Goal: Information Seeking & Learning: Find specific fact

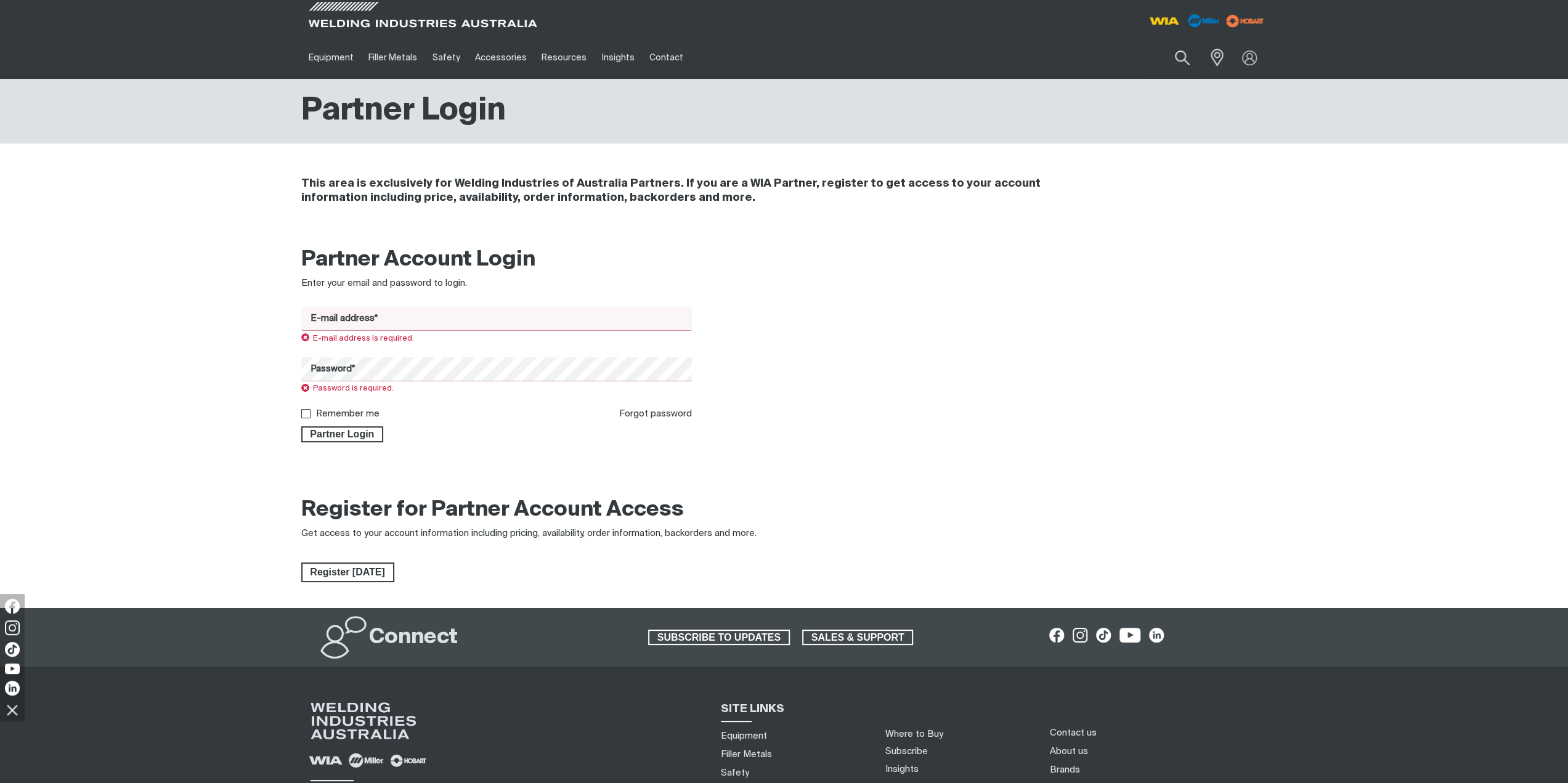
click at [379, 309] on input "E-mail address*" at bounding box center [497, 318] width 392 height 24
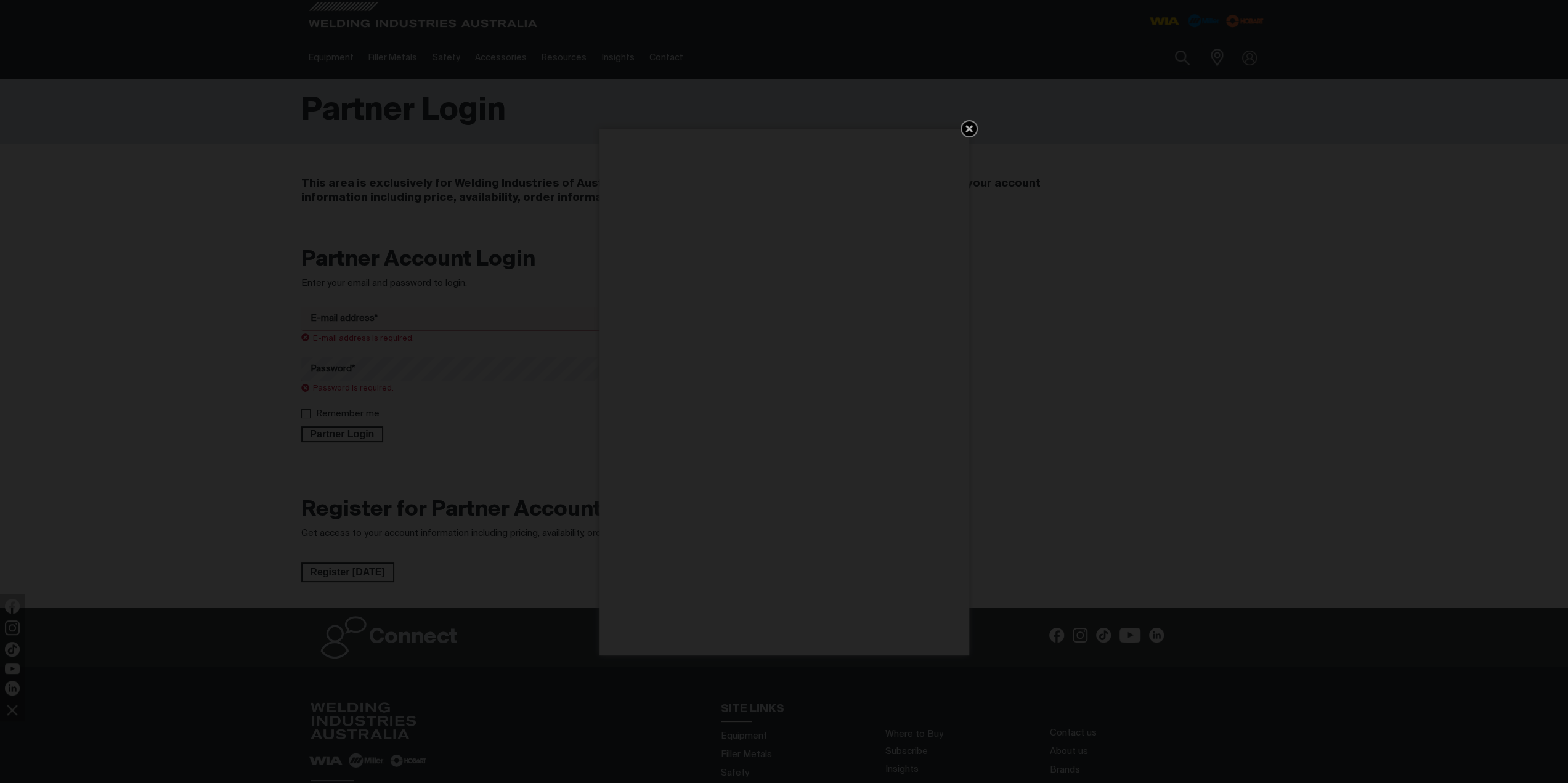
type input "[EMAIL_ADDRESS][DOMAIN_NAME]"
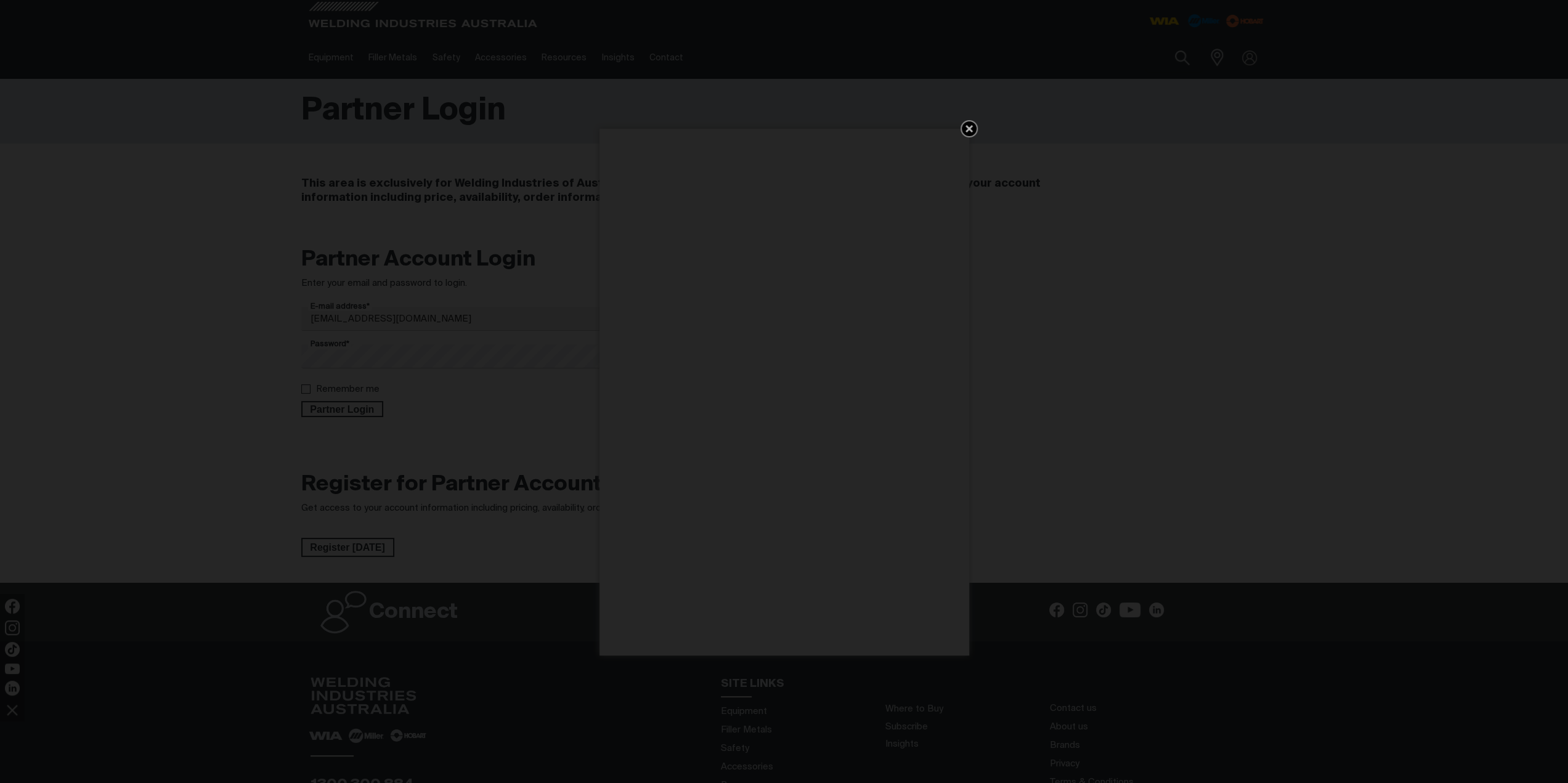
click at [966, 133] on icon "Get 5 WIA Welding Guides Free!" at bounding box center [968, 128] width 15 height 15
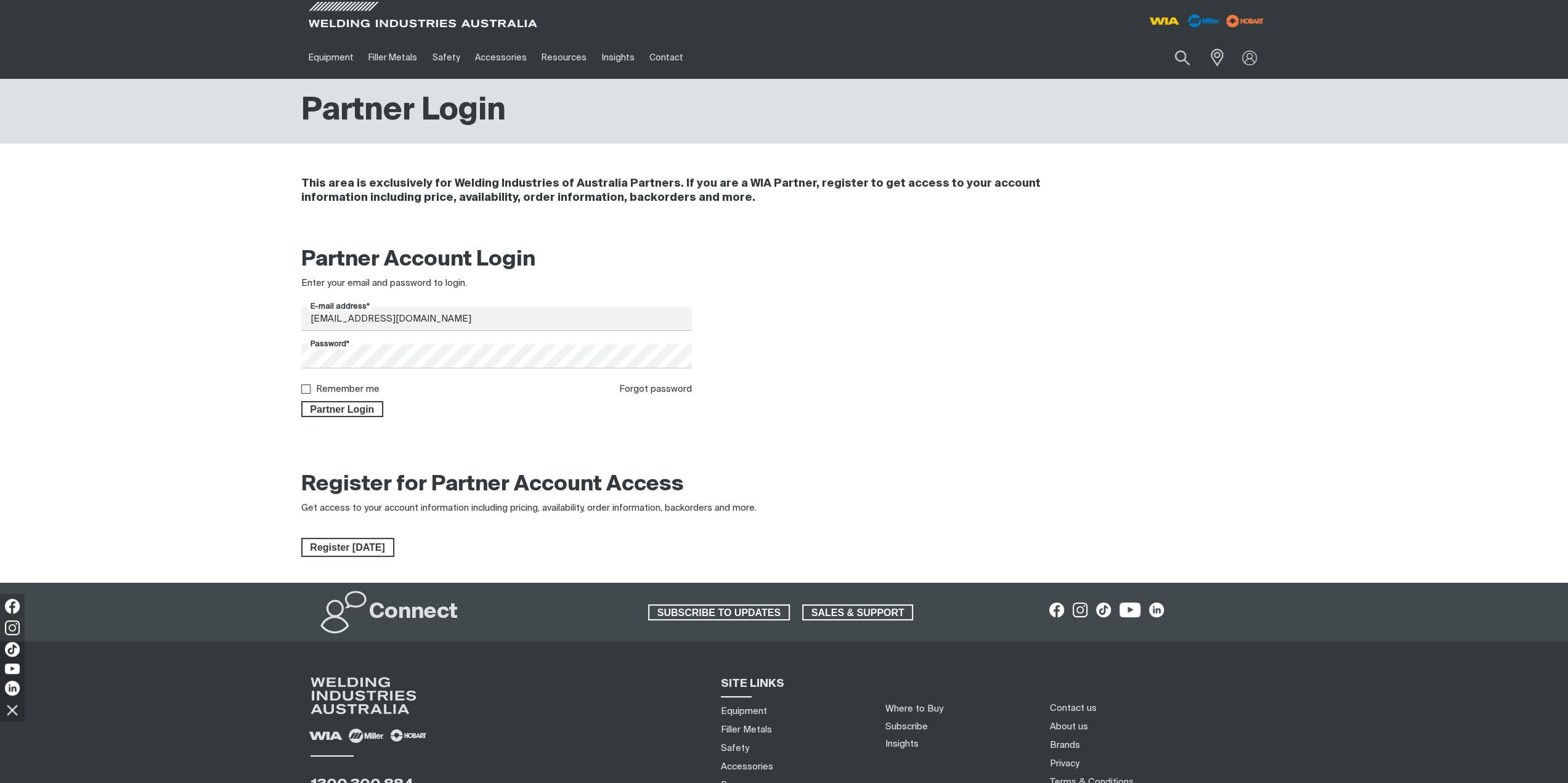
click at [356, 418] on div "Partner Account Login Enter your email and password to login. E-mail address* […" at bounding box center [784, 336] width 986 height 195
click at [361, 414] on span "Partner Login" at bounding box center [342, 409] width 80 height 16
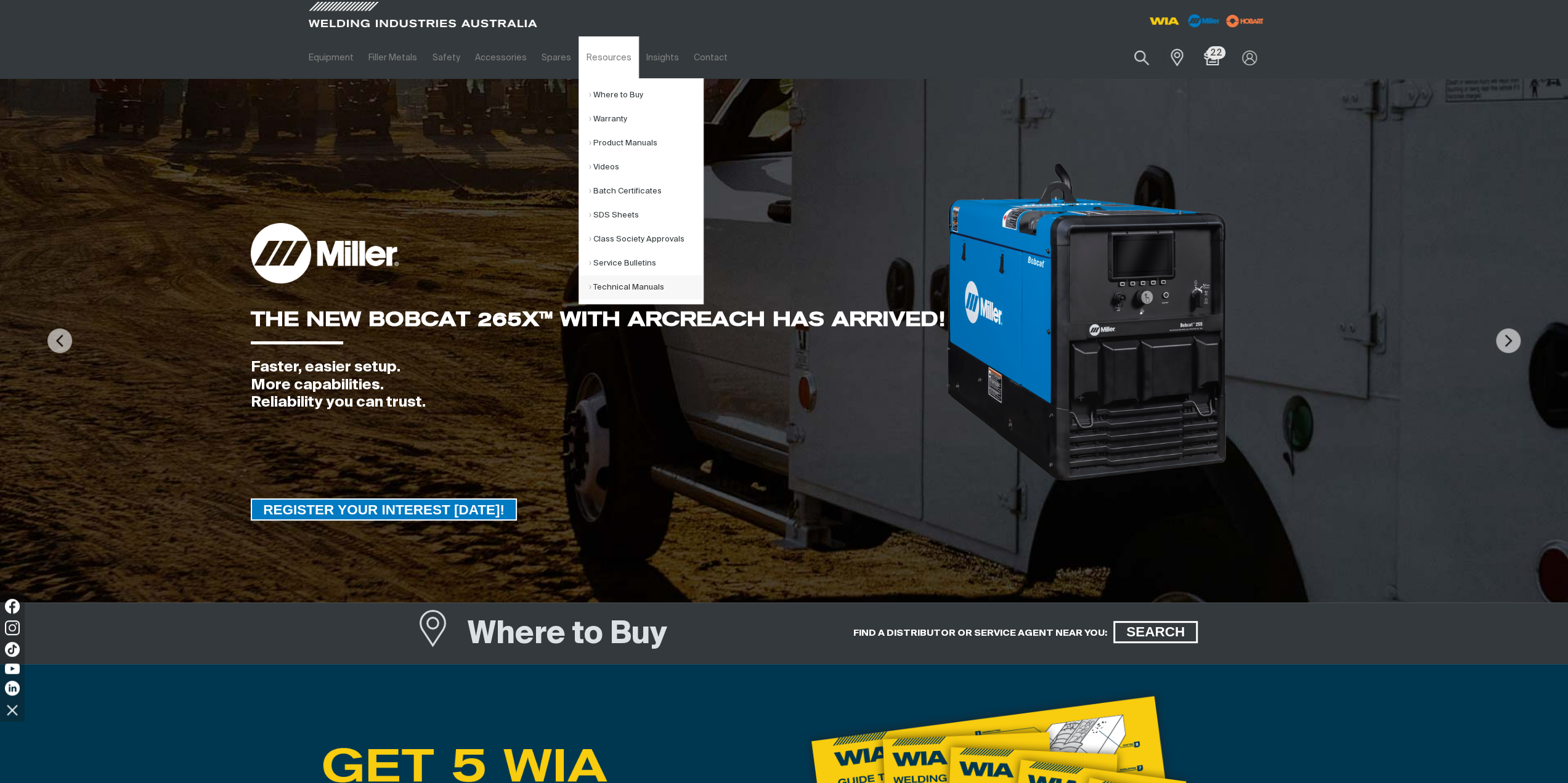
click at [595, 283] on link "Technical Manuals" at bounding box center [645, 287] width 115 height 24
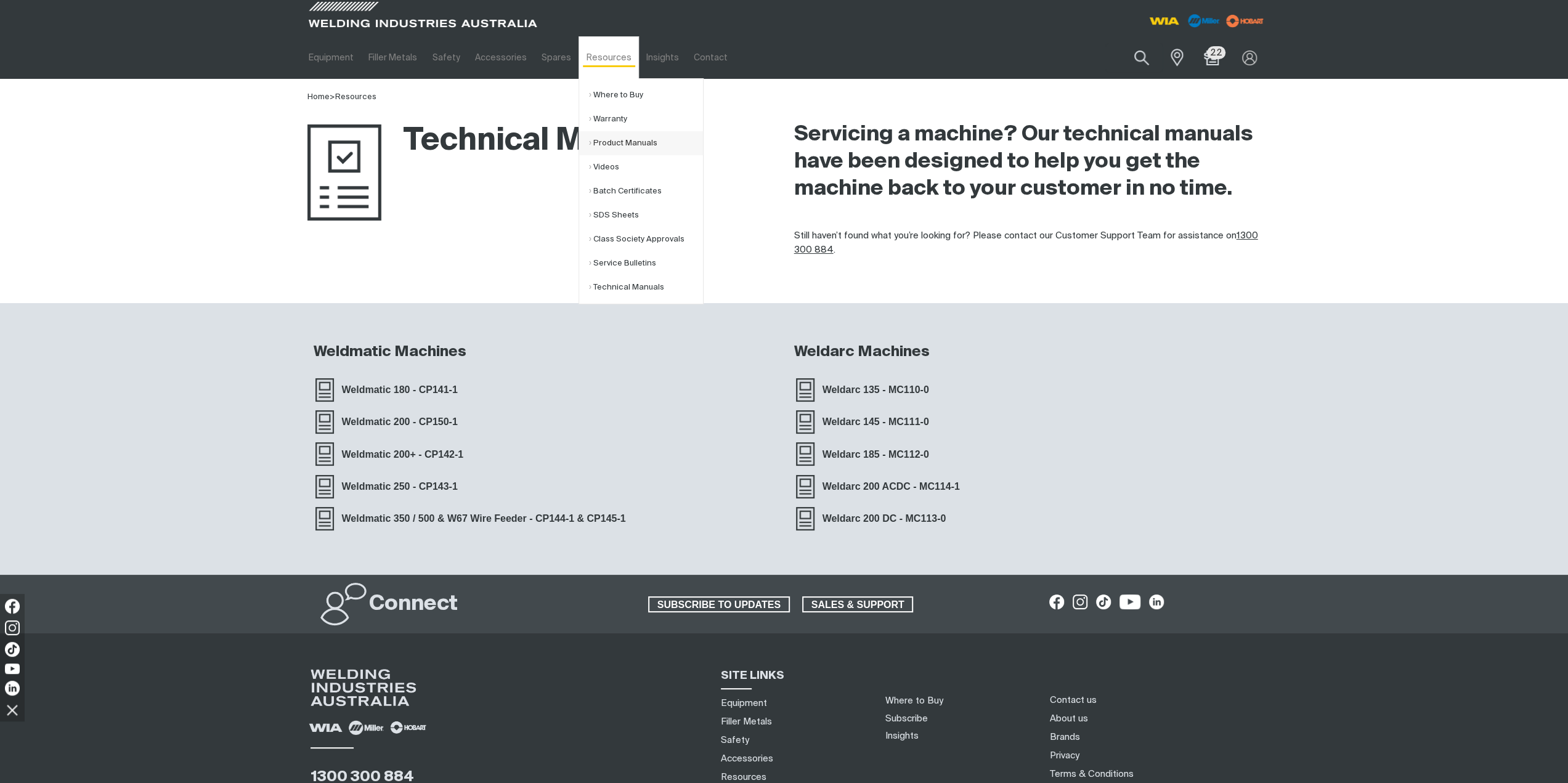
click at [622, 143] on link "Product Manuals" at bounding box center [645, 142] width 115 height 24
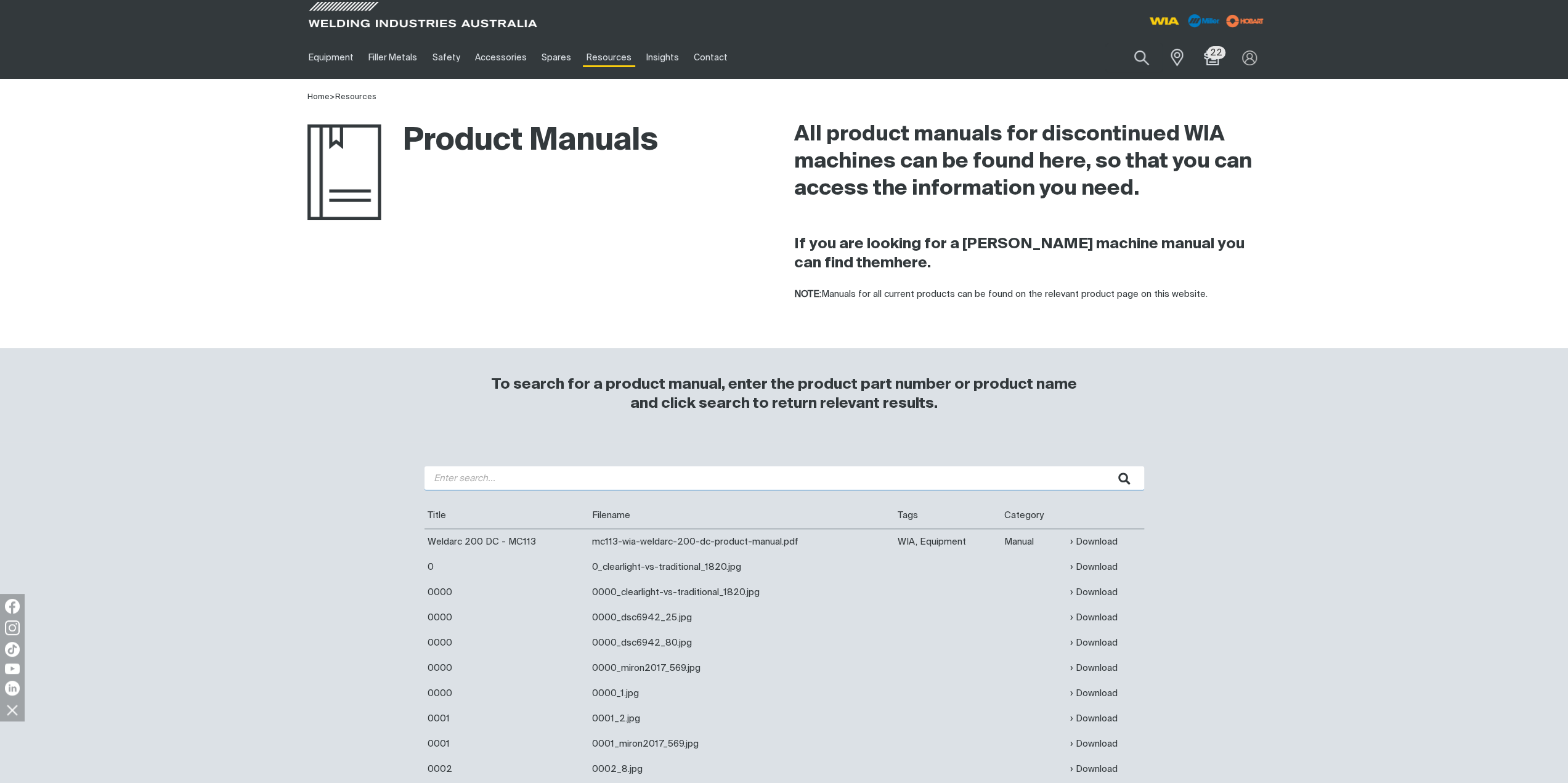
click at [480, 489] on input "search" at bounding box center [784, 478] width 720 height 24
type input "4rd"
click at [1105, 466] on button "submit" at bounding box center [1125, 478] width 39 height 24
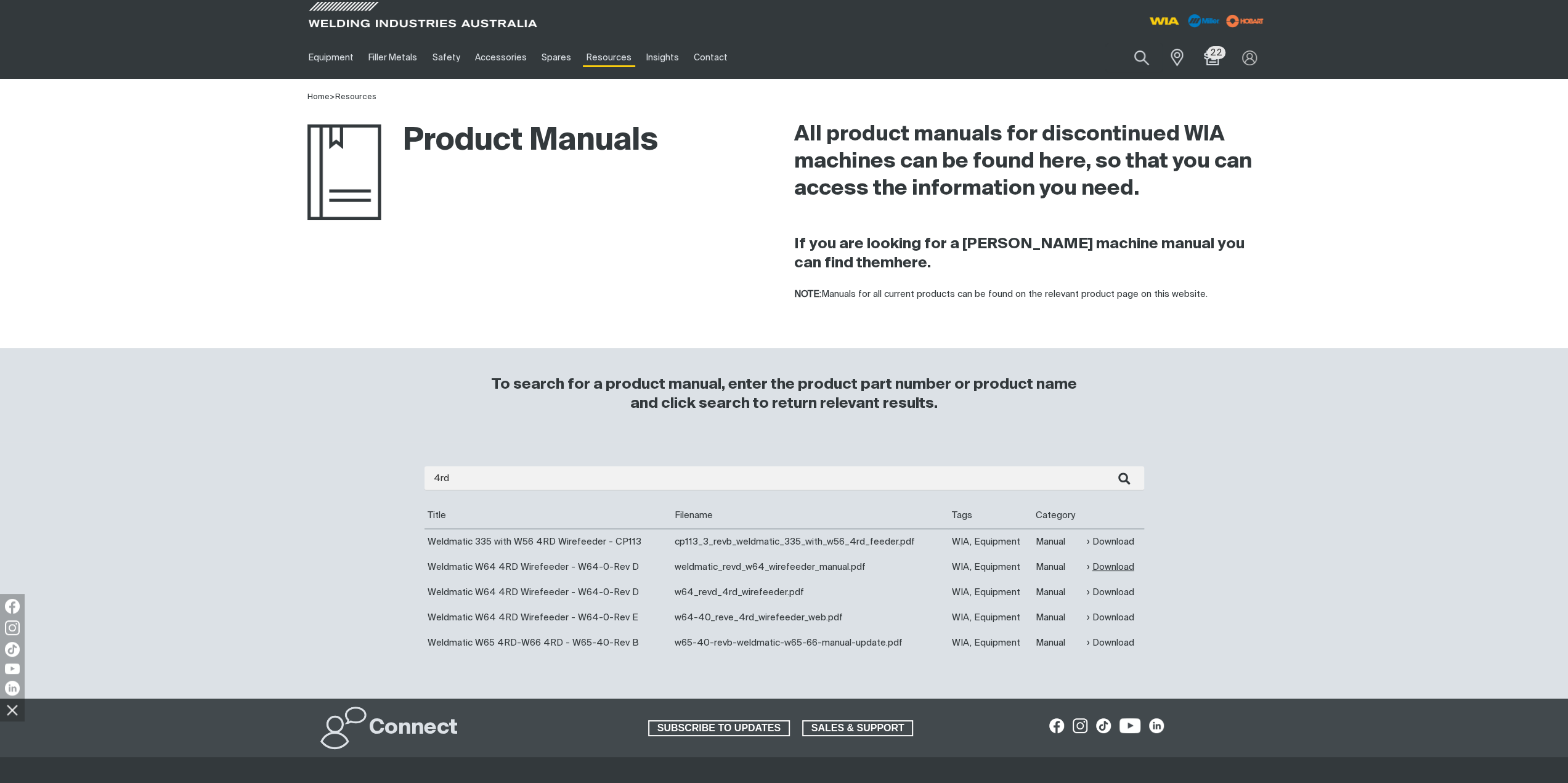
click at [1114, 571] on link "Download" at bounding box center [1111, 567] width 47 height 14
click at [1105, 540] on link "Download" at bounding box center [1111, 542] width 47 height 14
click at [1140, 54] on button "Search products" at bounding box center [1141, 58] width 50 height 35
click at [1061, 53] on input "Search" at bounding box center [1067, 58] width 190 height 28
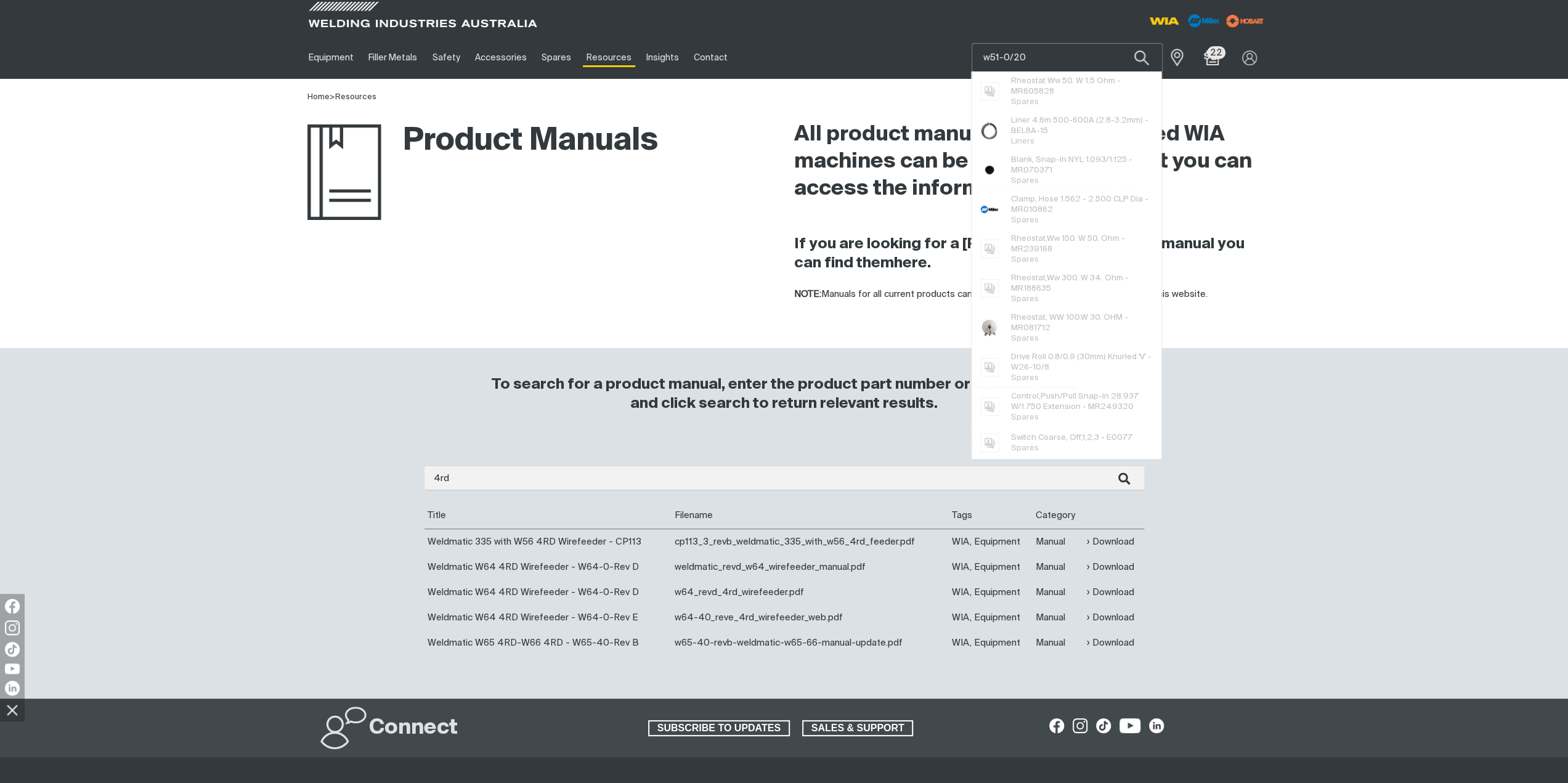
click at [1120, 43] on button "Search products" at bounding box center [1141, 57] width 42 height 29
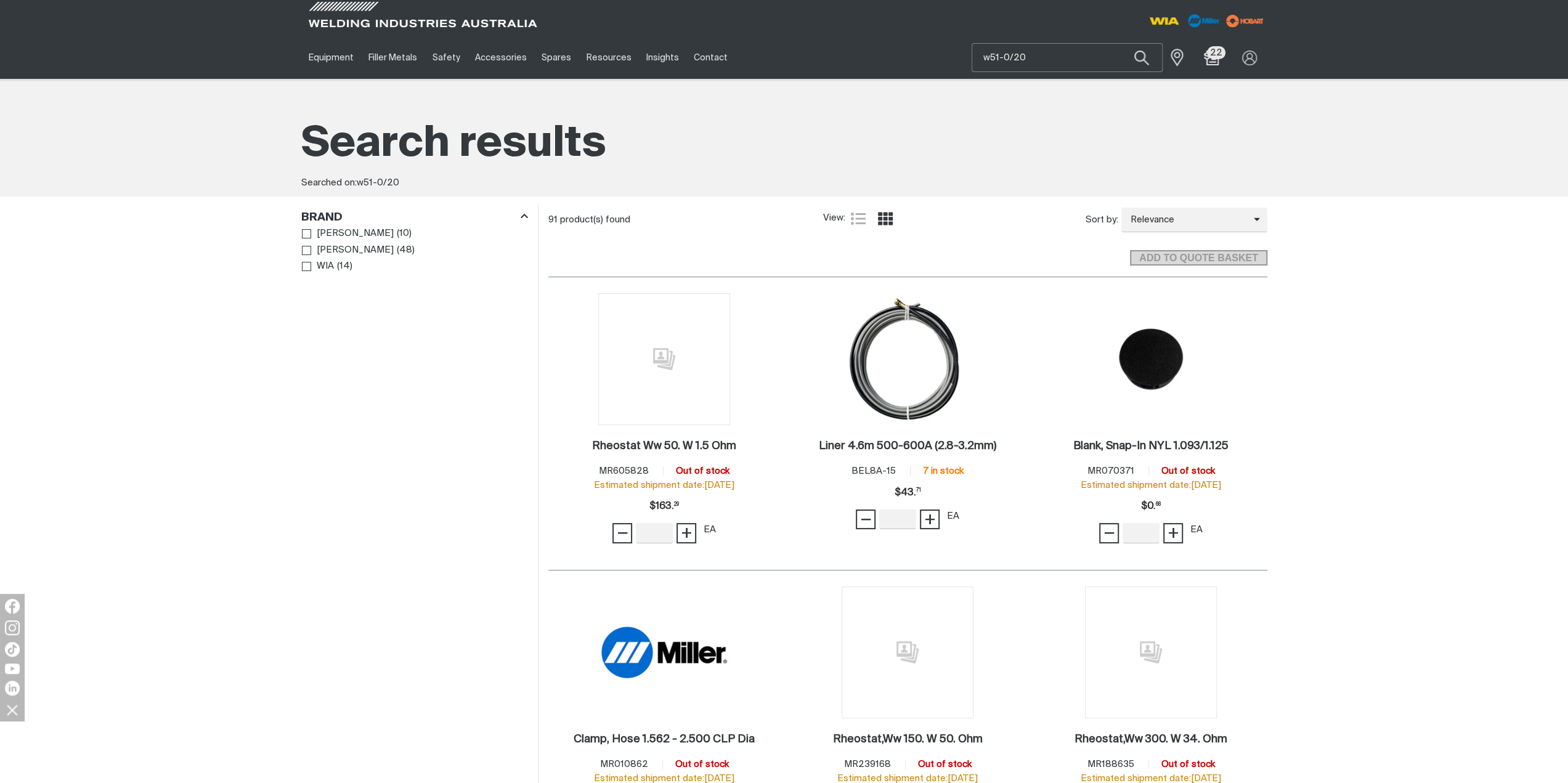
drag, startPoint x: 1061, startPoint y: 53, endPoint x: 934, endPoint y: 60, distance: 127.2
click at [934, 60] on div "Equipment Stick Welders TIG Welders MIG Welders Multi-Process Welders Engine Dr…" at bounding box center [784, 57] width 966 height 42
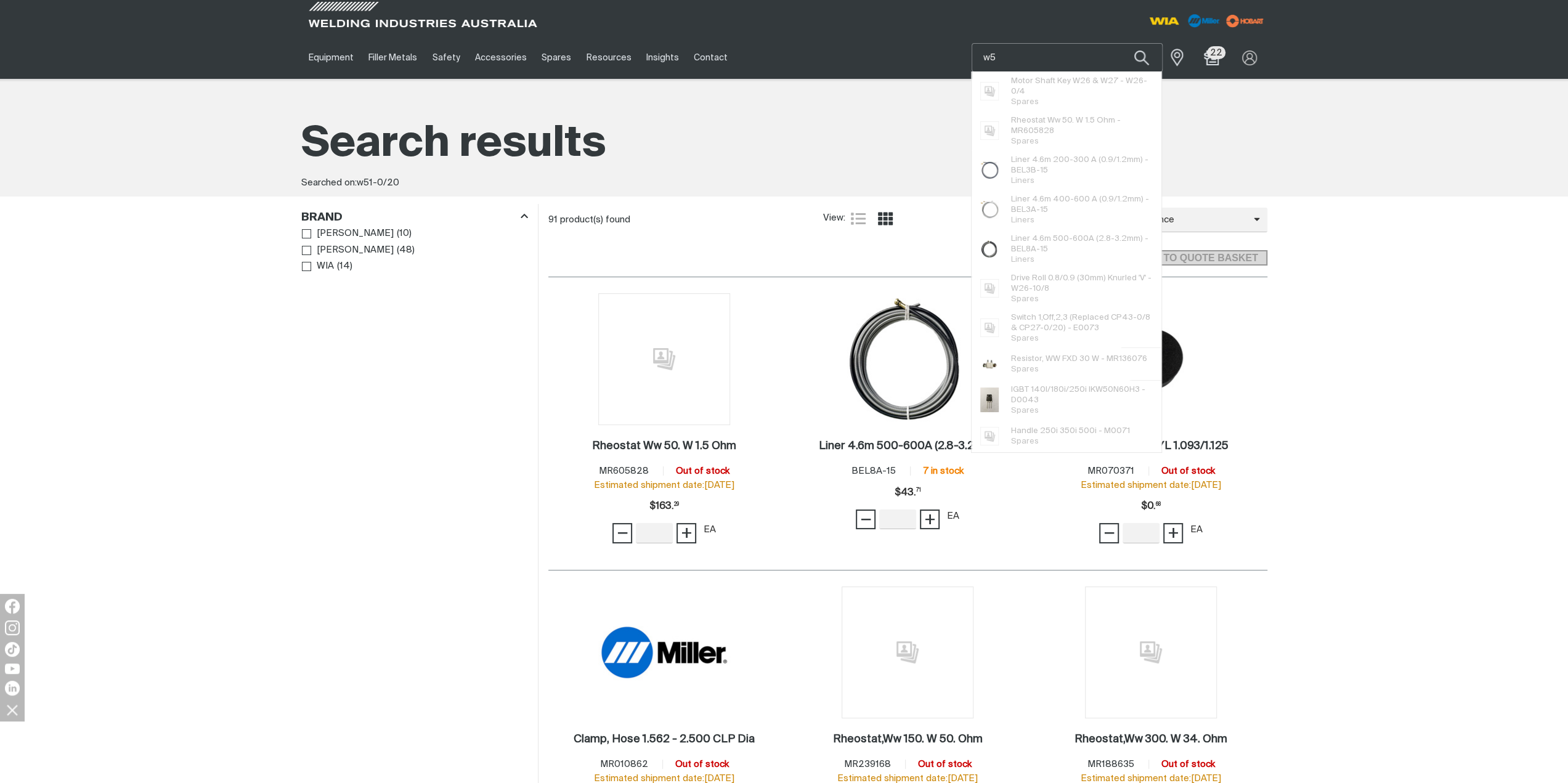
type input "w"
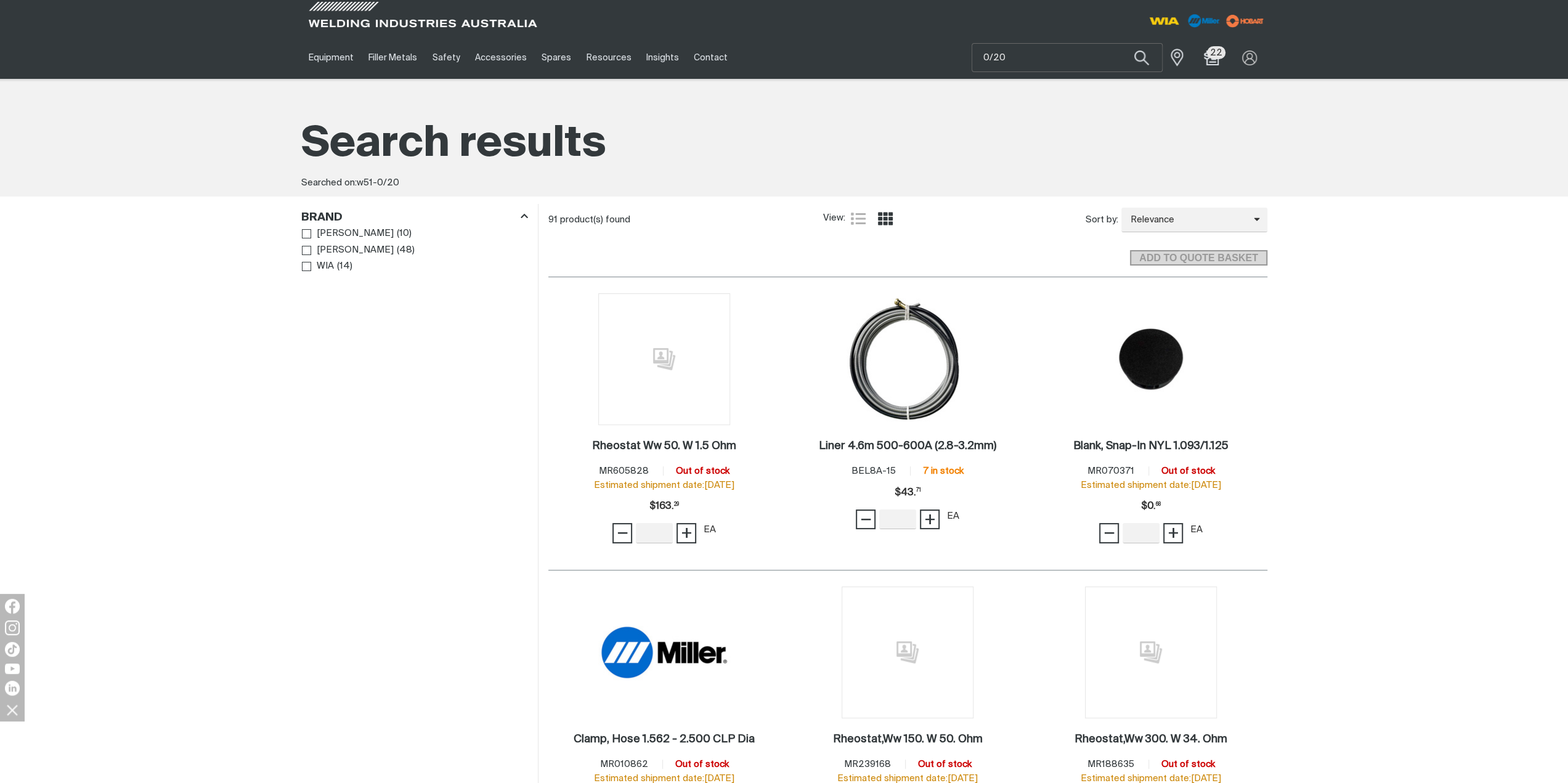
click at [1458, 327] on main "Search results Searched on: w51-0/20 91 product(s) found View: List view Grid v…" at bounding box center [784, 641] width 1568 height 1124
type input "w51-0/20"
